Goal: Book appointment/travel/reservation

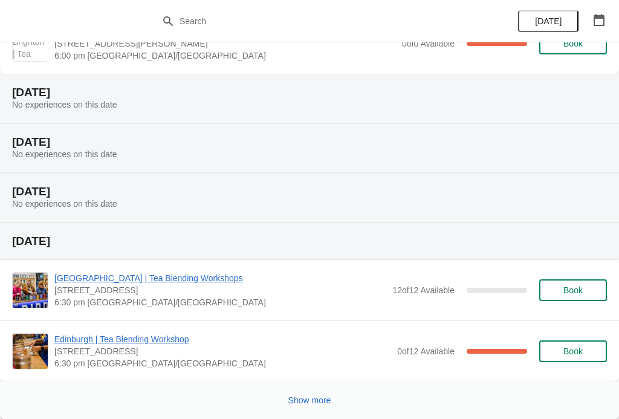
scroll to position [967, 0]
click at [317, 404] on span "Show more" at bounding box center [309, 400] width 43 height 10
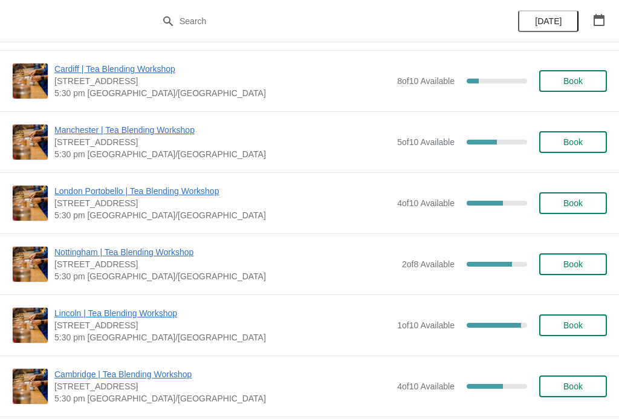
scroll to position [2054, 0]
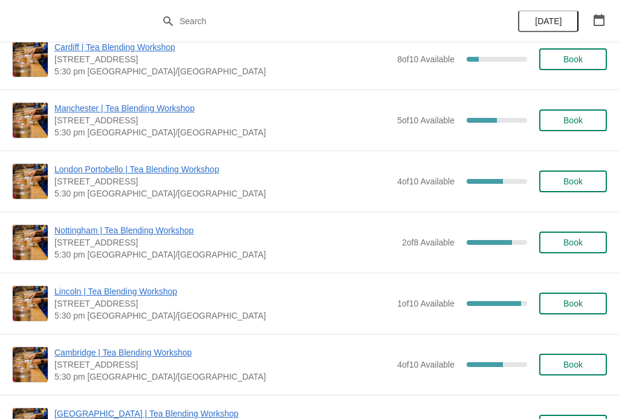
click at [160, 230] on span "Nottingham | Tea Blending Workshop" at bounding box center [225, 230] width 342 height 12
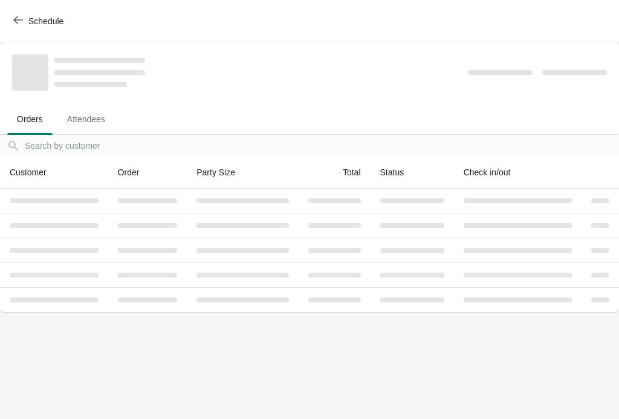
scroll to position [0, 0]
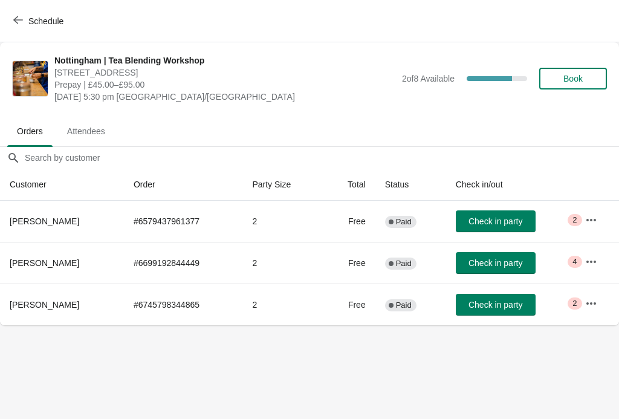
click at [581, 79] on span "Book" at bounding box center [572, 79] width 19 height 10
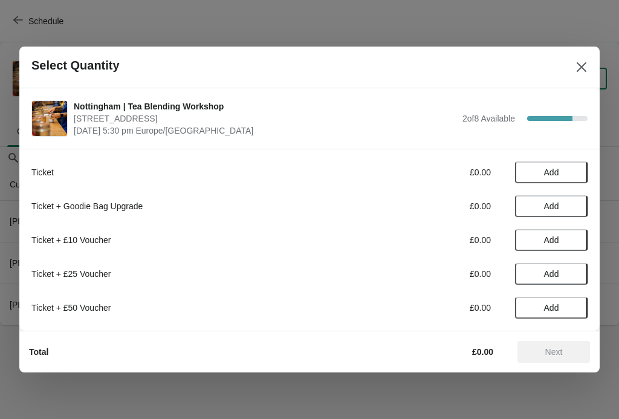
click at [560, 166] on button "Add" at bounding box center [551, 172] width 73 height 22
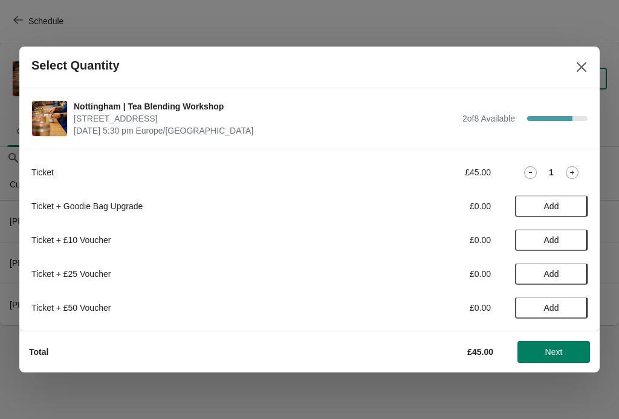
click at [578, 166] on icon at bounding box center [572, 172] width 13 height 13
click at [569, 359] on button "Next" at bounding box center [553, 352] width 73 height 22
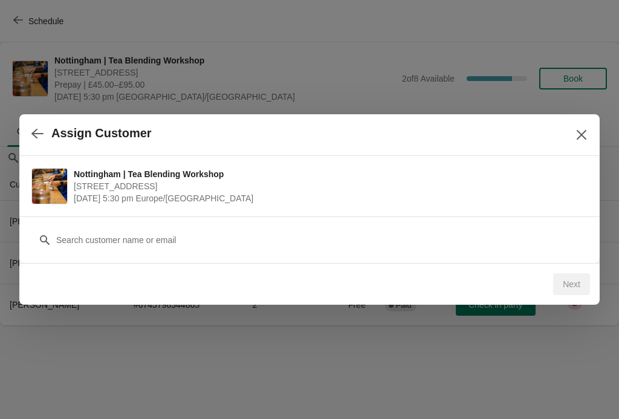
click at [38, 123] on button "button" at bounding box center [38, 133] width 22 height 24
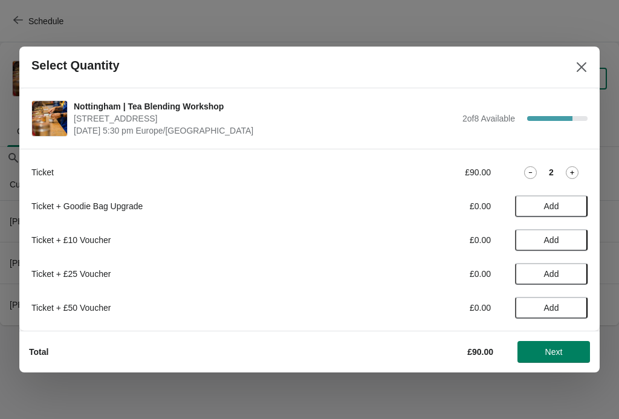
click at [537, 163] on div "Ticket £90.00 2" at bounding box center [309, 172] width 556 height 22
click at [531, 173] on icon at bounding box center [530, 172] width 13 height 13
click at [534, 178] on icon at bounding box center [530, 172] width 13 height 13
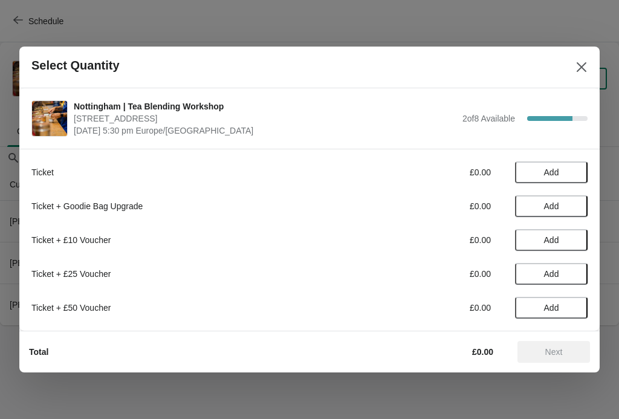
click at [579, 71] on icon "Close" at bounding box center [581, 67] width 12 height 12
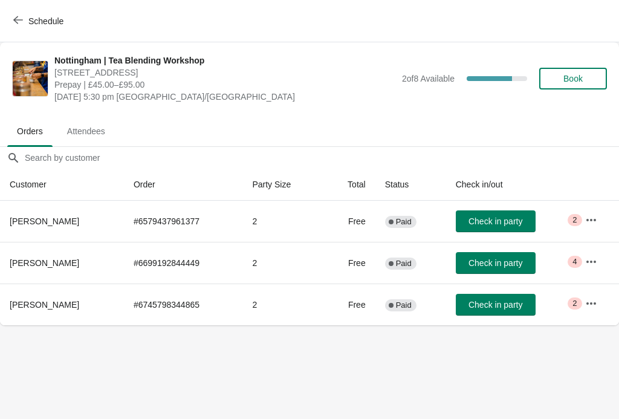
click at [16, 21] on icon "button" at bounding box center [18, 20] width 10 height 8
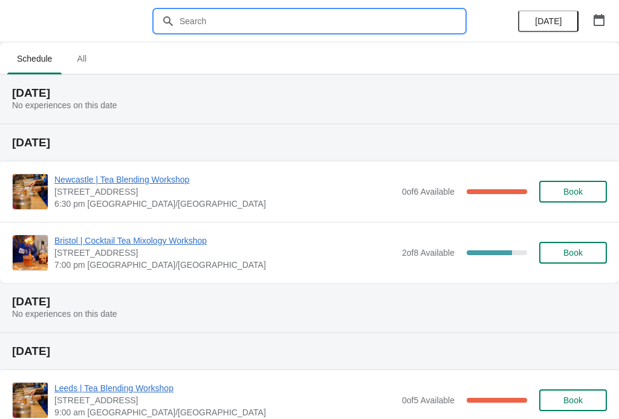
click at [326, 15] on input "text" at bounding box center [321, 21] width 285 height 22
type input "Lock in"
click at [557, 15] on button "[DATE]" at bounding box center [548, 21] width 60 height 22
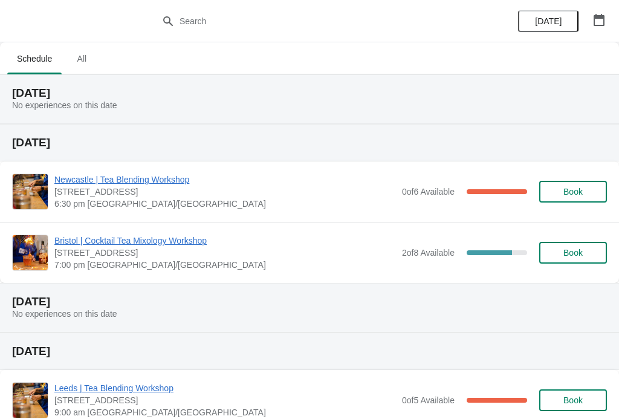
click at [91, 52] on span "All" at bounding box center [81, 59] width 30 height 22
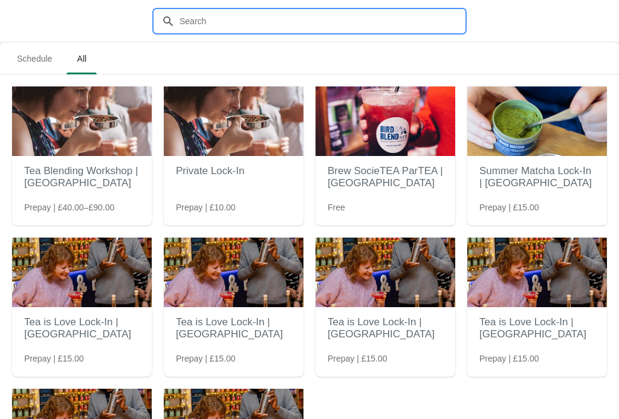
click at [252, 11] on input "text" at bounding box center [321, 21] width 285 height 22
type input "s"
type input "Cosy"
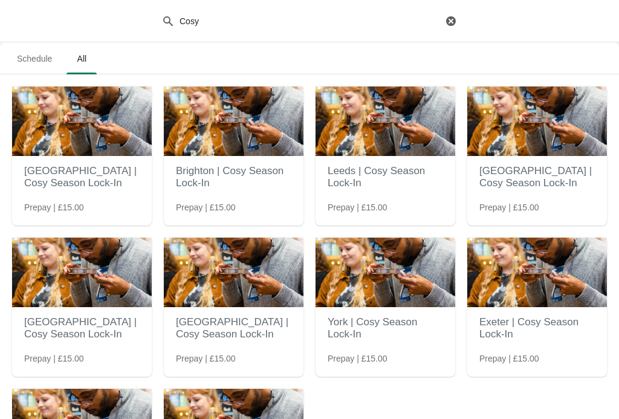
click at [109, 274] on img at bounding box center [82, 273] width 140 height 70
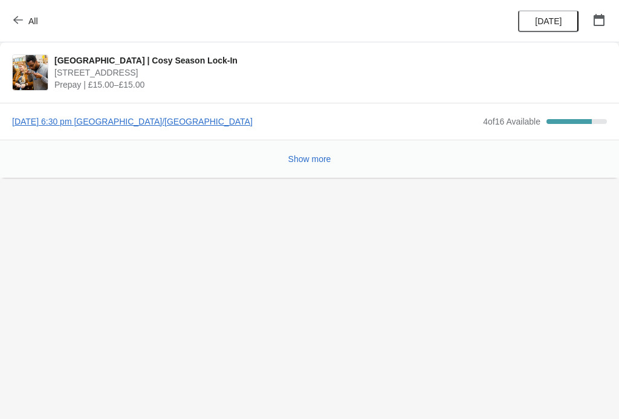
click at [308, 161] on span "Show more" at bounding box center [309, 159] width 43 height 10
click at [199, 124] on span "Thursday, September 11, 2025 | 6:30 pm Europe/London" at bounding box center [244, 121] width 465 height 12
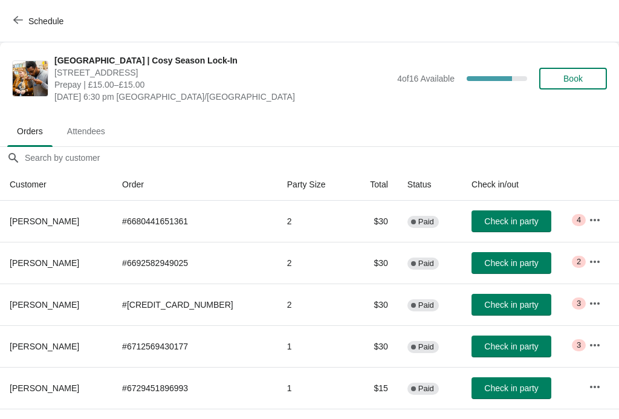
click at [577, 82] on span "Book" at bounding box center [572, 79] width 19 height 10
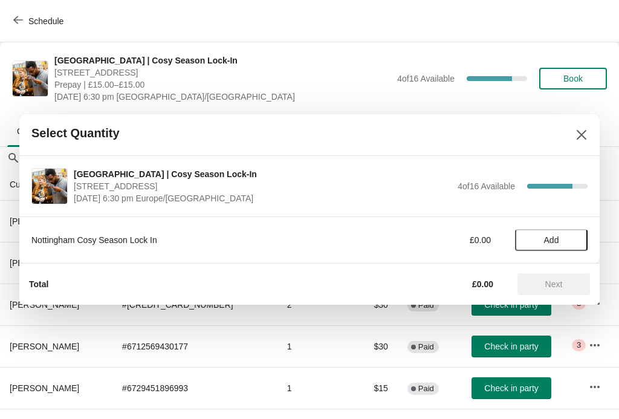
click at [571, 239] on span "Add" at bounding box center [551, 240] width 51 height 10
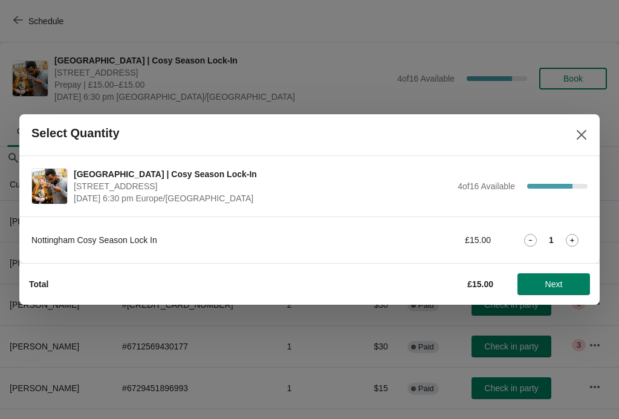
click at [576, 238] on icon at bounding box center [572, 240] width 13 height 13
click at [578, 279] on button "Next" at bounding box center [553, 284] width 73 height 22
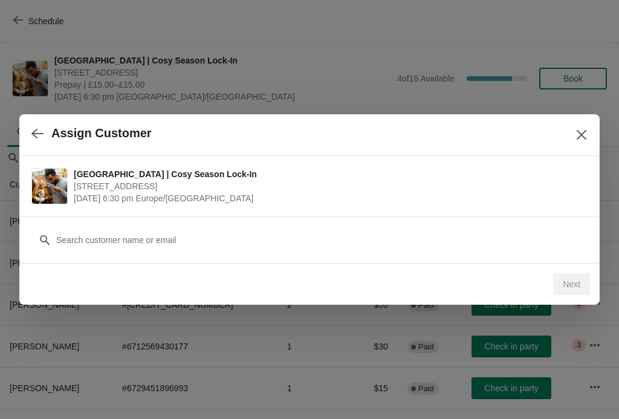
click at [42, 123] on button "button" at bounding box center [38, 133] width 22 height 24
